Goal: Information Seeking & Learning: Learn about a topic

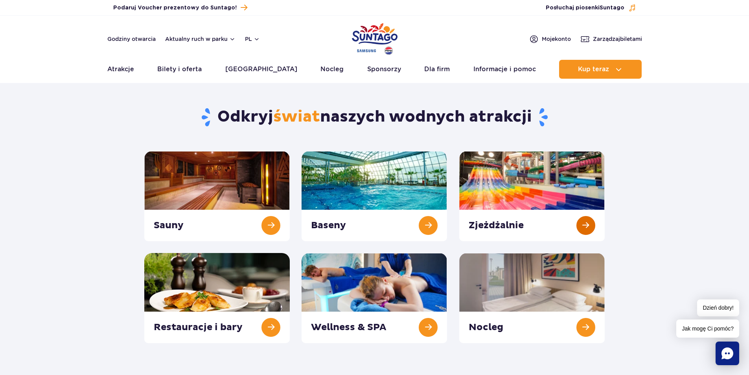
click at [565, 219] on link at bounding box center [531, 196] width 145 height 90
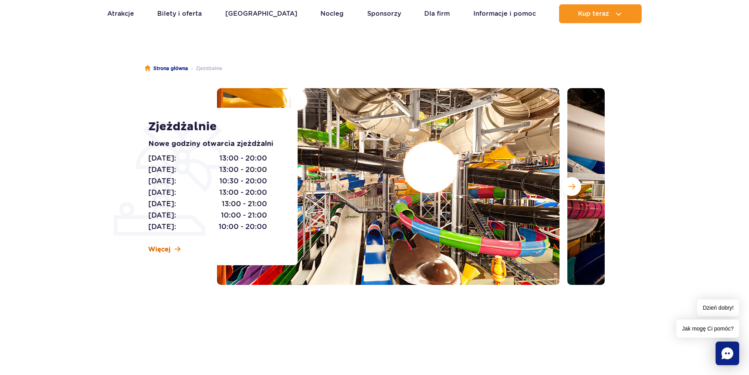
click at [164, 247] on span "Więcej" at bounding box center [159, 249] width 22 height 9
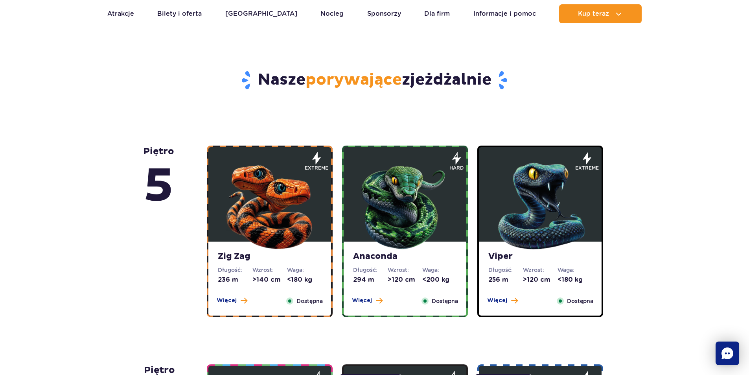
scroll to position [396, 0]
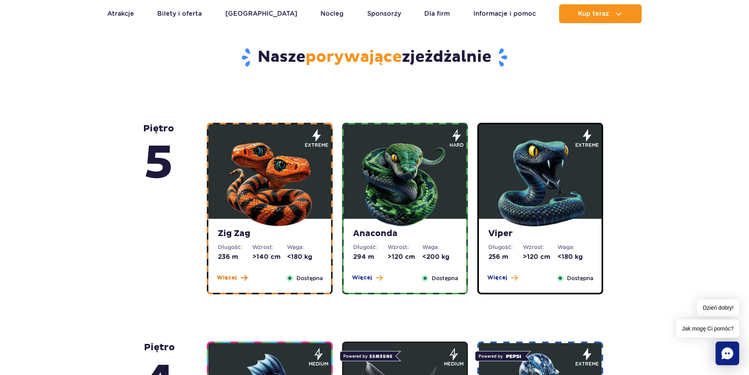
click at [238, 282] on button "Więcej" at bounding box center [232, 278] width 31 height 8
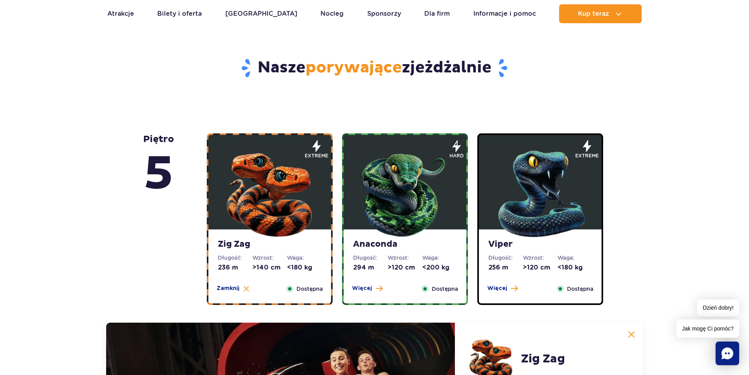
click at [370, 284] on div "Anaconda Długość: 294 m Wzrost: >120 cm Waga: <200 kg Więcej Zamknij Dostępna" at bounding box center [405, 266] width 123 height 74
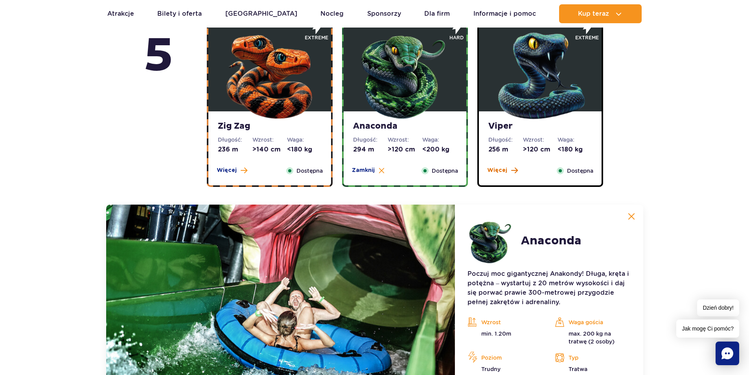
click at [502, 173] on span "Więcej" at bounding box center [497, 170] width 20 height 8
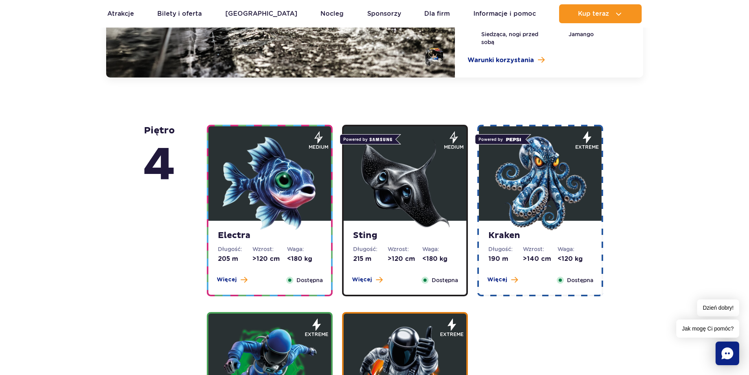
scroll to position [897, 0]
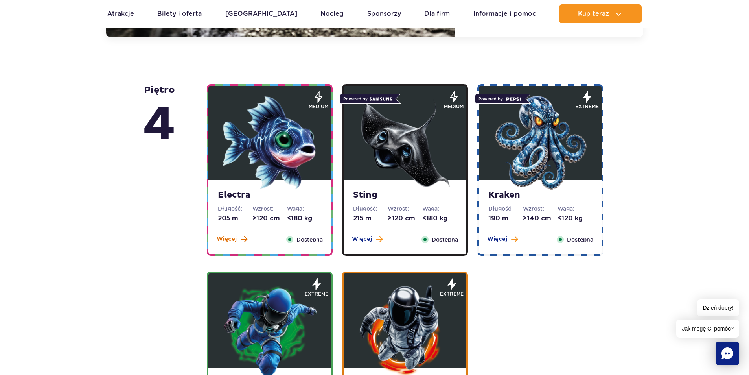
click at [237, 239] on button "Więcej" at bounding box center [232, 239] width 31 height 8
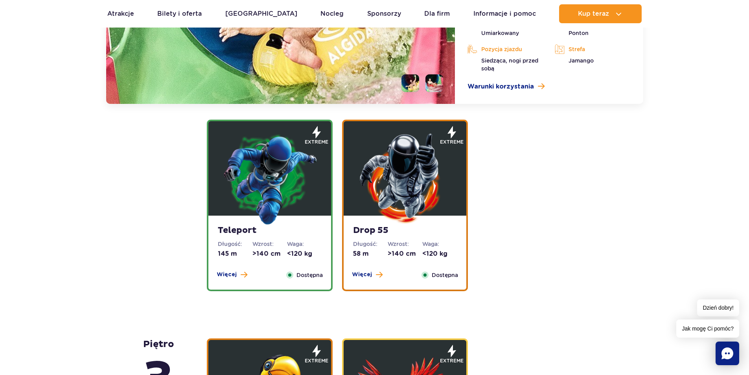
scroll to position [1076, 0]
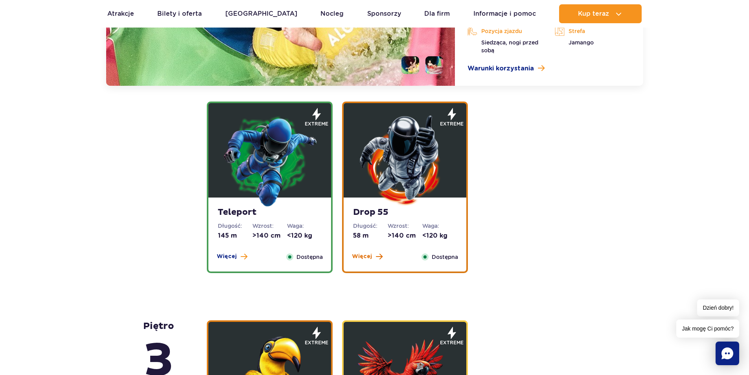
click at [359, 255] on span "Więcej" at bounding box center [362, 256] width 20 height 8
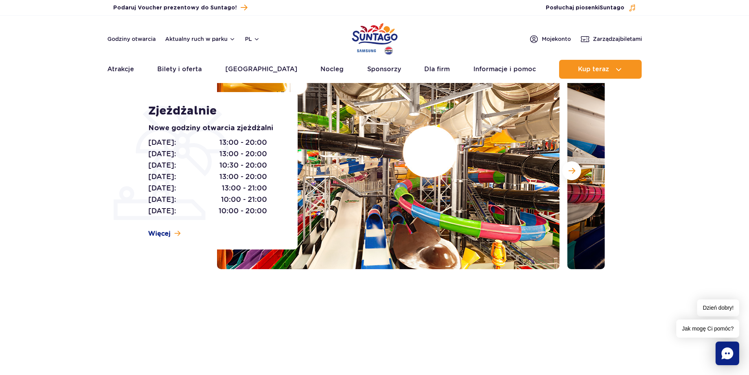
scroll to position [0, 0]
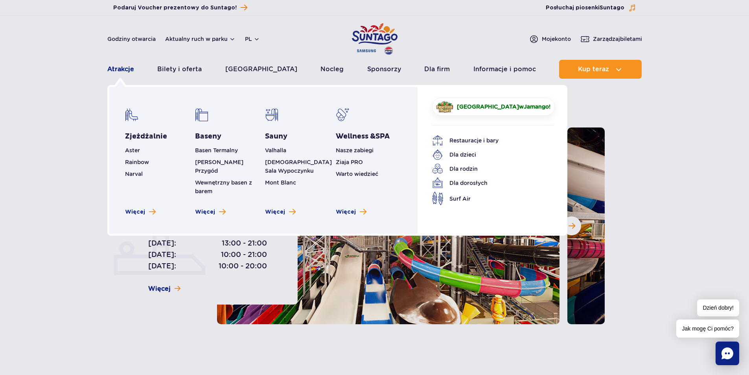
click at [128, 70] on link "Atrakcje" at bounding box center [120, 69] width 27 height 19
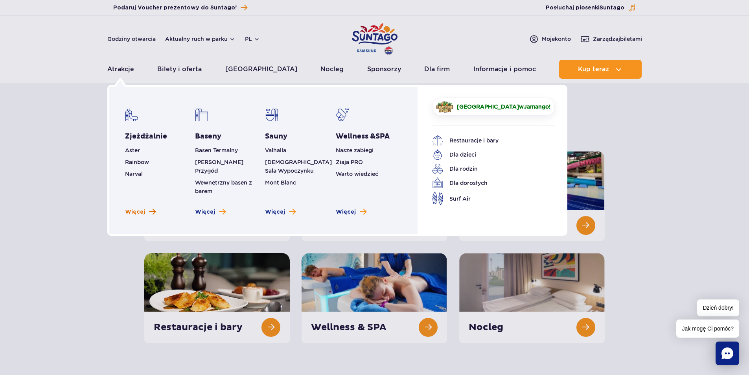
click at [143, 208] on span "Więcej" at bounding box center [135, 212] width 20 height 8
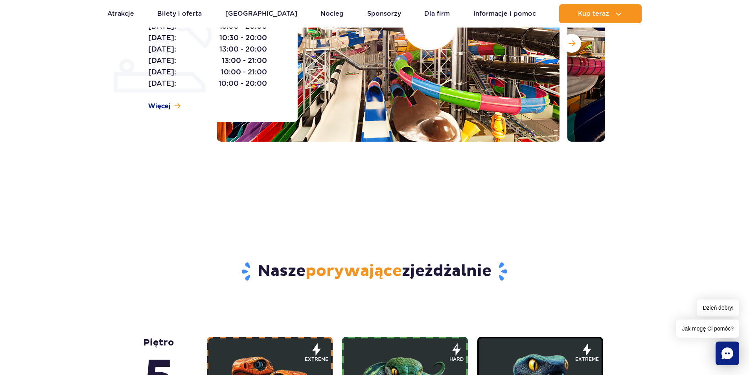
scroll to position [79, 0]
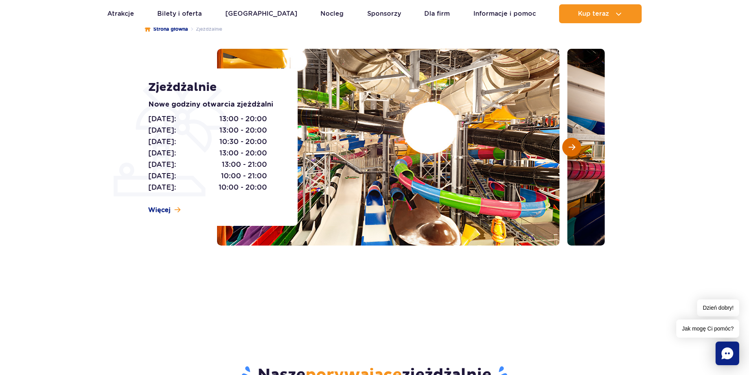
click at [573, 151] on span "Następny slajd" at bounding box center [572, 147] width 7 height 7
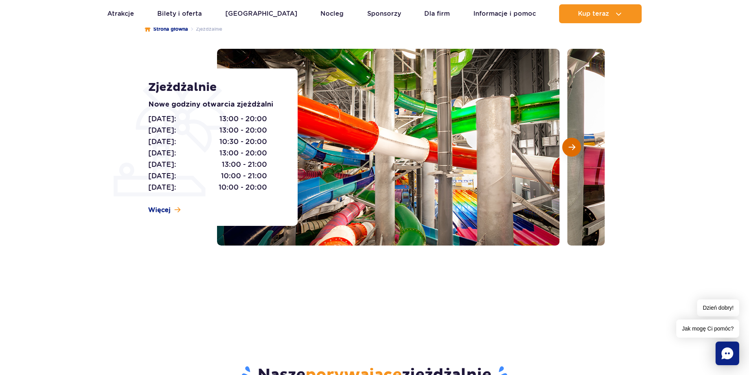
click at [576, 150] on button "Następny slajd" at bounding box center [571, 147] width 19 height 19
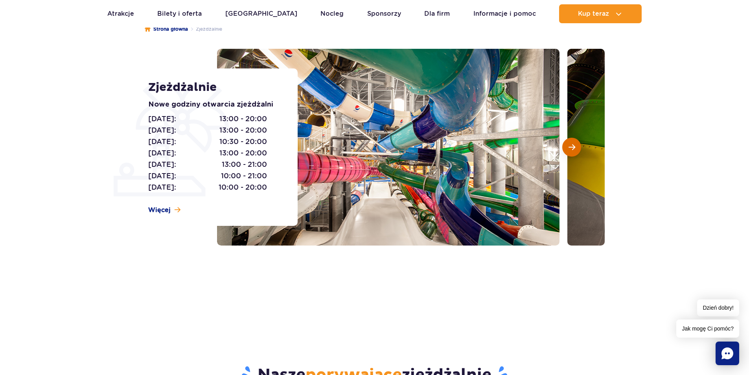
click at [576, 150] on button "Następny slajd" at bounding box center [571, 147] width 19 height 19
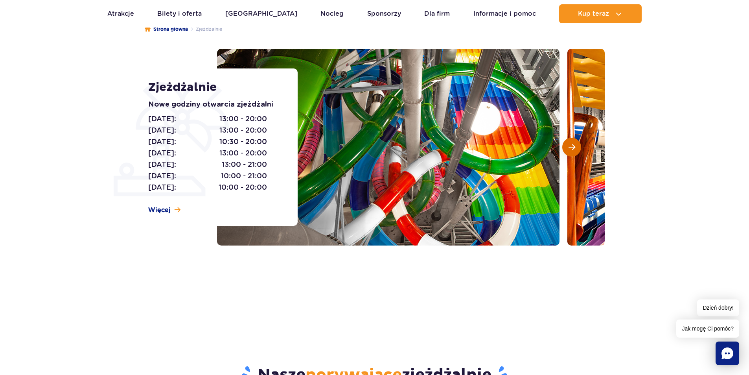
click at [576, 150] on button "Następny slajd" at bounding box center [571, 147] width 19 height 19
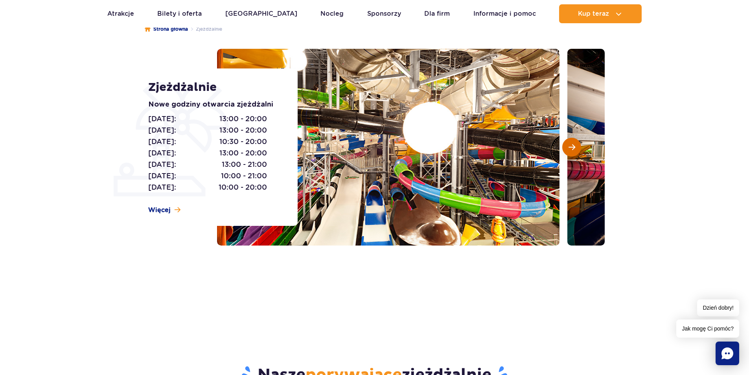
click at [576, 150] on button "Następny slajd" at bounding box center [571, 147] width 19 height 19
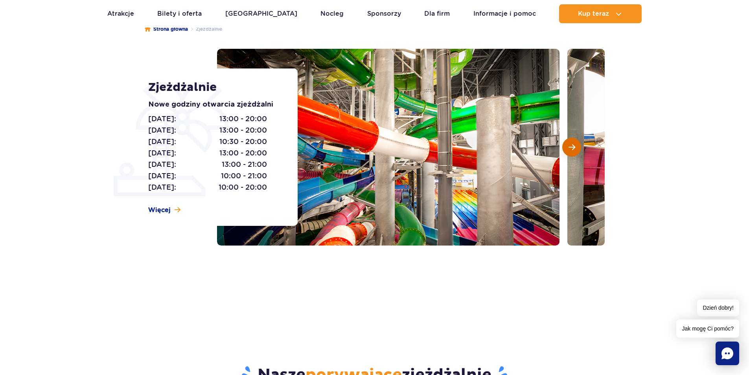
click at [576, 150] on button "Następny slajd" at bounding box center [571, 147] width 19 height 19
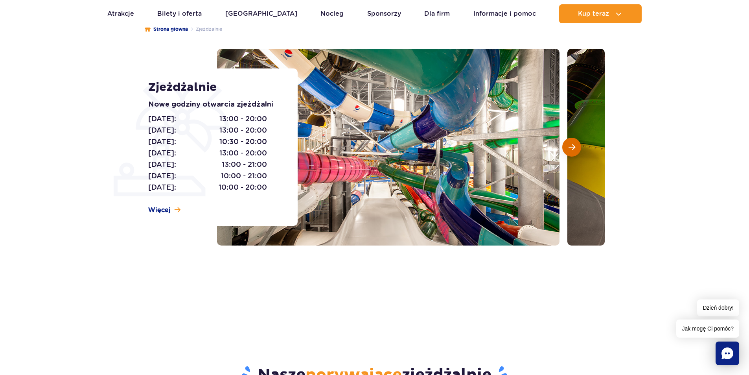
click at [576, 150] on button "Następny slajd" at bounding box center [571, 147] width 19 height 19
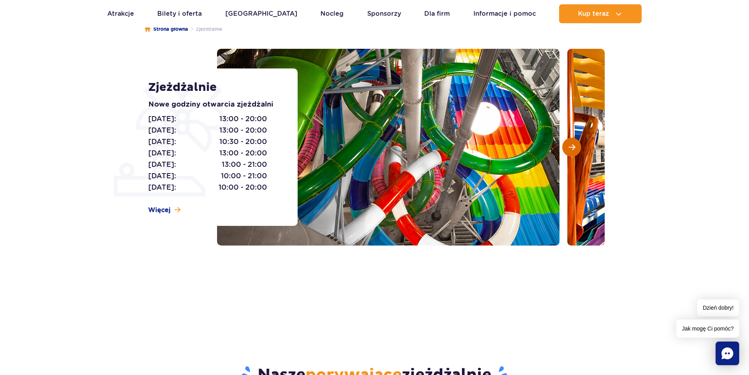
click at [576, 150] on button "Następny slajd" at bounding box center [571, 147] width 19 height 19
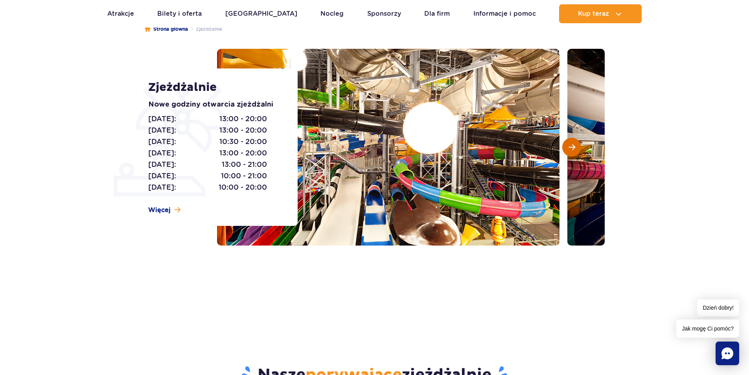
click at [576, 150] on button "Następny slajd" at bounding box center [571, 147] width 19 height 19
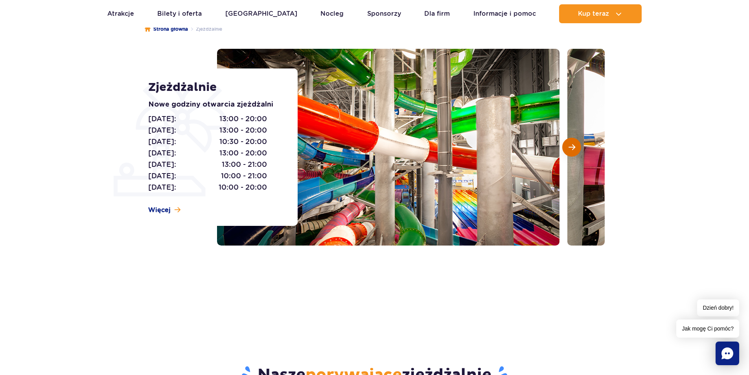
click at [576, 150] on button "Następny slajd" at bounding box center [571, 147] width 19 height 19
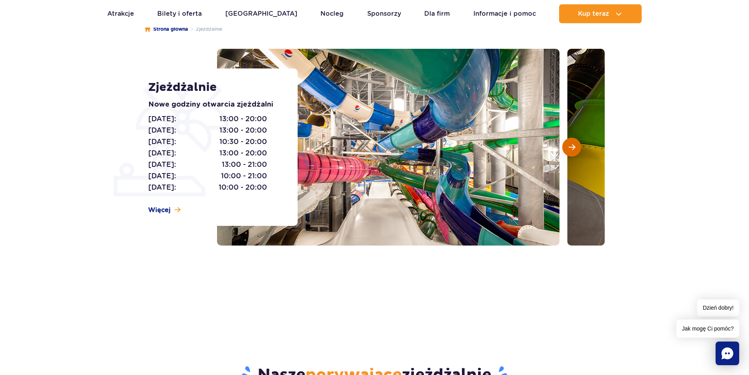
click at [576, 150] on button "Następny slajd" at bounding box center [571, 147] width 19 height 19
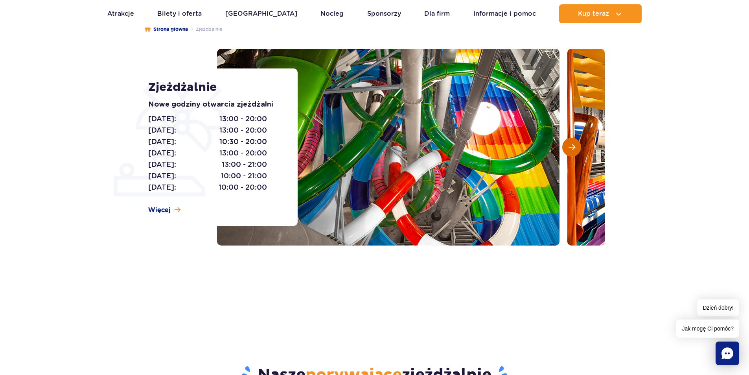
click at [576, 150] on button "Następny slajd" at bounding box center [571, 147] width 19 height 19
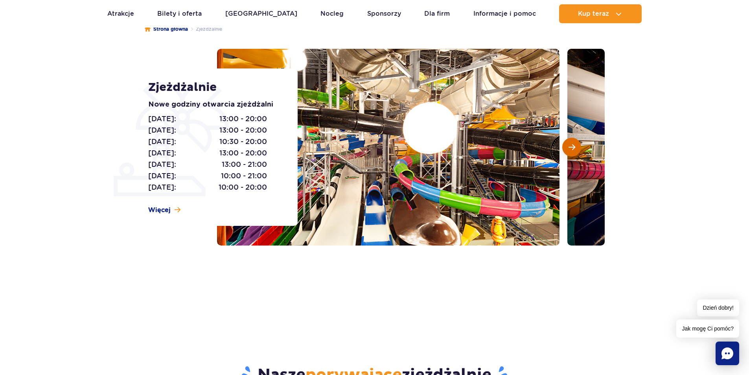
click at [576, 150] on button "Następny slajd" at bounding box center [571, 147] width 19 height 19
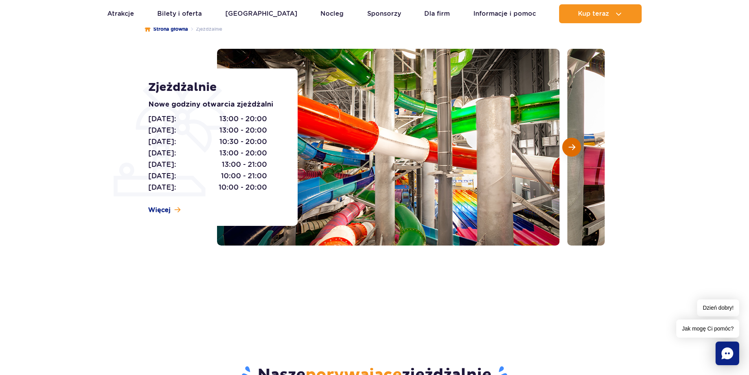
click at [576, 150] on button "Następny slajd" at bounding box center [571, 147] width 19 height 19
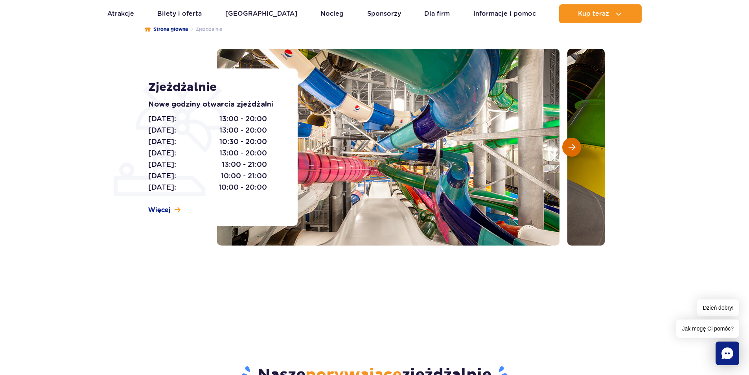
click at [576, 150] on button "Następny slajd" at bounding box center [571, 147] width 19 height 19
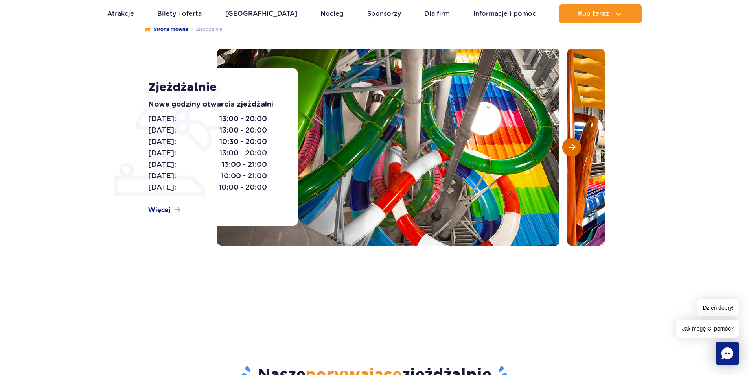
click at [576, 150] on button "Następny slajd" at bounding box center [571, 147] width 19 height 19
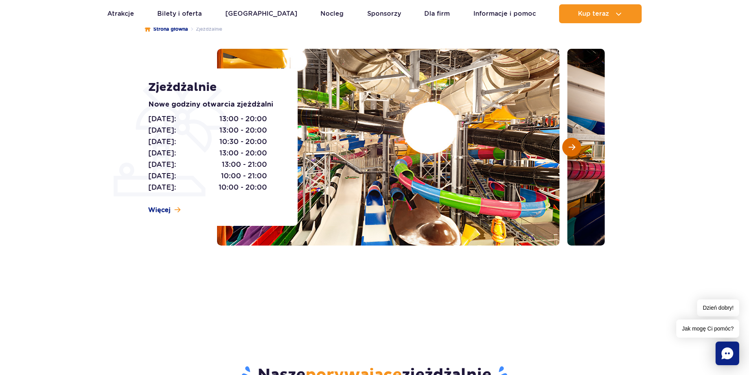
click at [576, 150] on button "Następny slajd" at bounding box center [571, 147] width 19 height 19
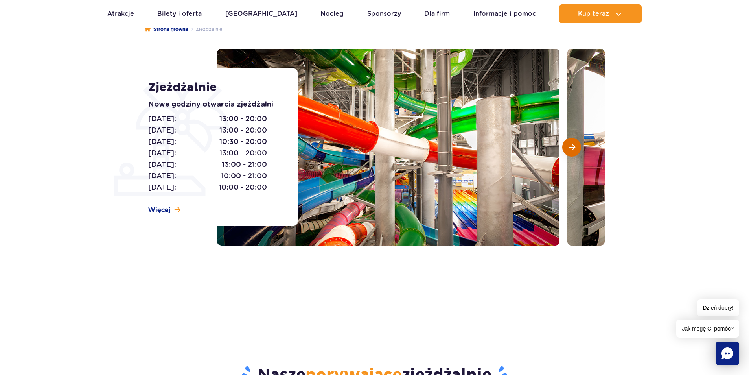
click at [576, 150] on button "Następny slajd" at bounding box center [571, 147] width 19 height 19
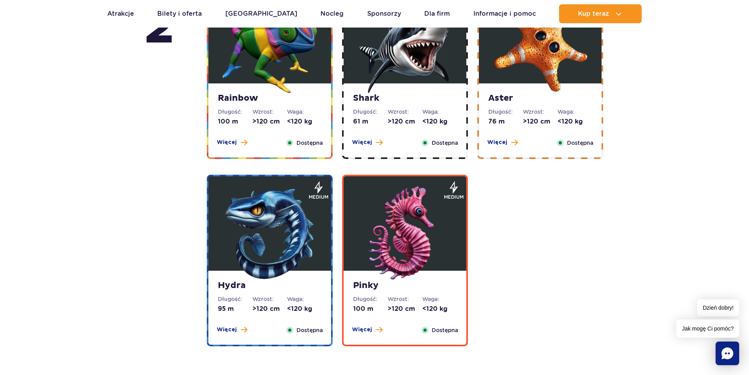
scroll to position [1376, 0]
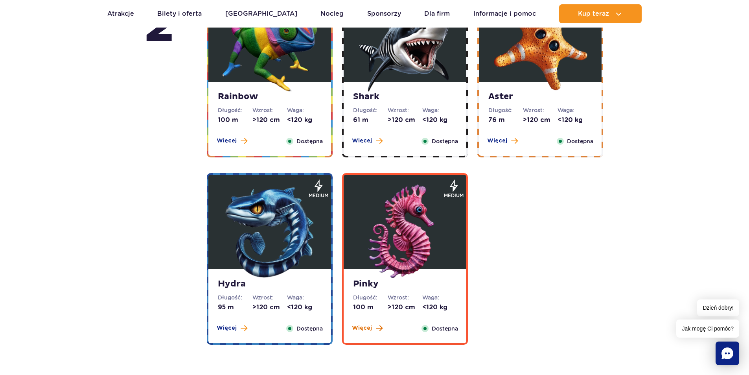
click at [371, 330] on button "Więcej" at bounding box center [367, 328] width 31 height 8
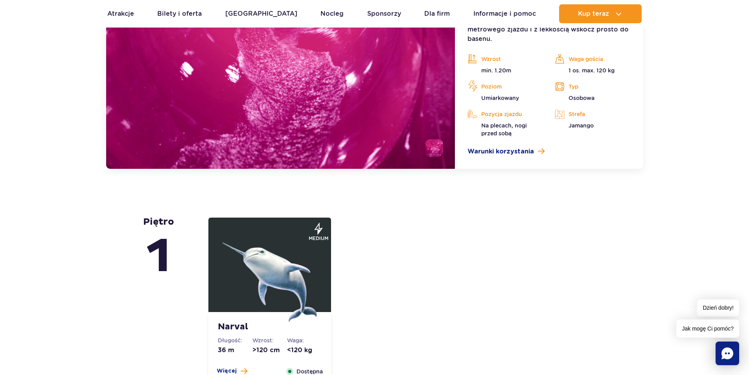
scroll to position [1691, 0]
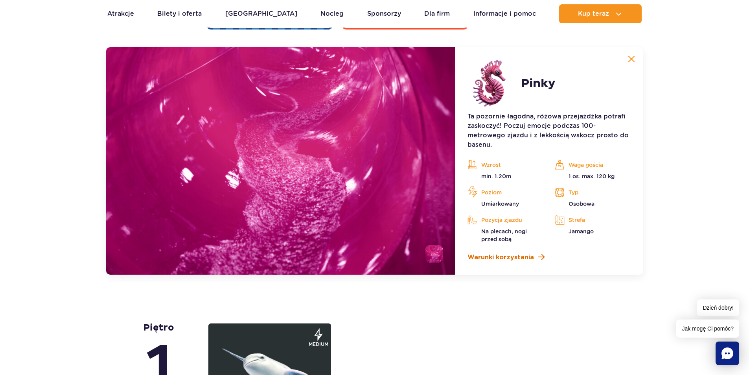
click at [508, 259] on span "Warunki korzystania" at bounding box center [500, 256] width 66 height 9
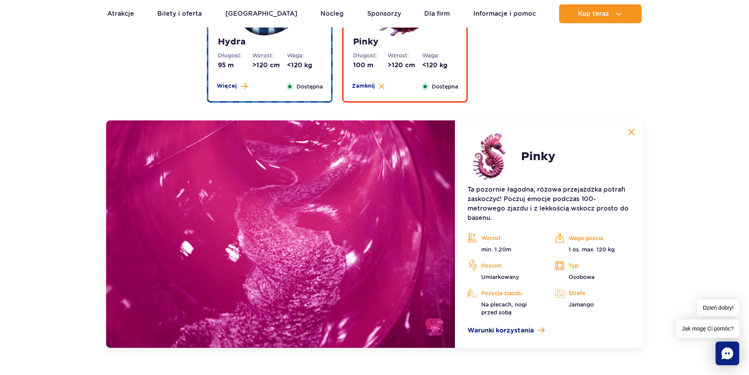
scroll to position [1612, 0]
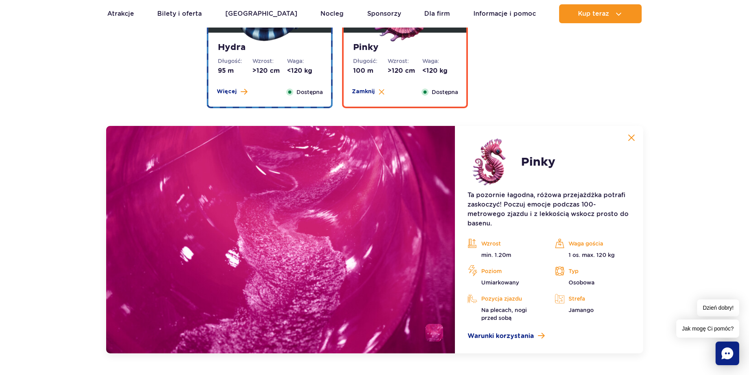
drag, startPoint x: 223, startPoint y: 178, endPoint x: 399, endPoint y: 205, distance: 177.8
click at [224, 178] on img at bounding box center [280, 239] width 349 height 227
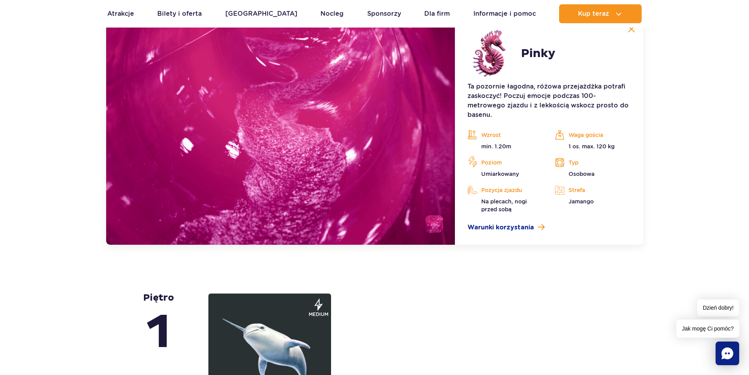
scroll to position [1848, 0]
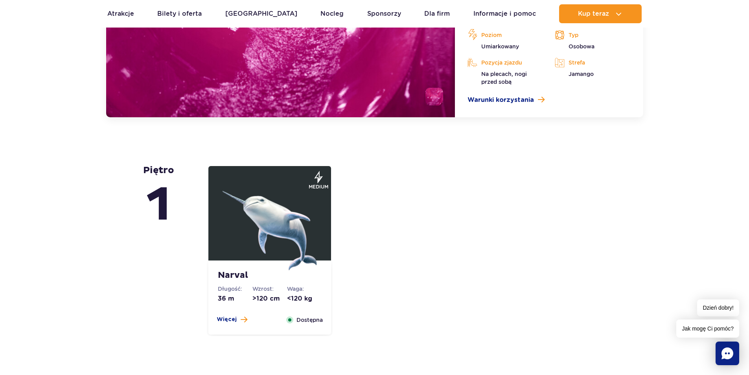
click at [282, 243] on img at bounding box center [270, 223] width 94 height 94
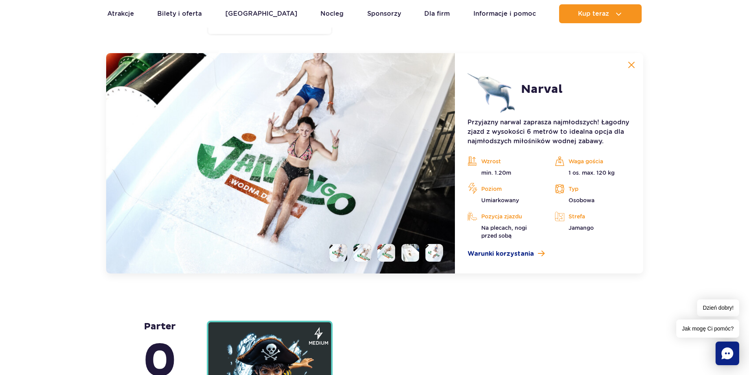
scroll to position [1910, 0]
